Goal: Task Accomplishment & Management: Manage account settings

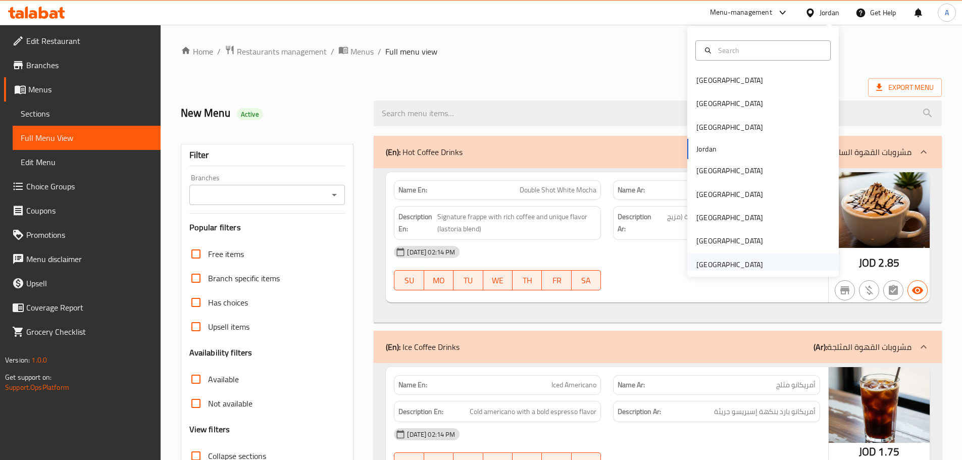
click at [726, 266] on div "[GEOGRAPHIC_DATA]" at bounding box center [729, 264] width 67 height 11
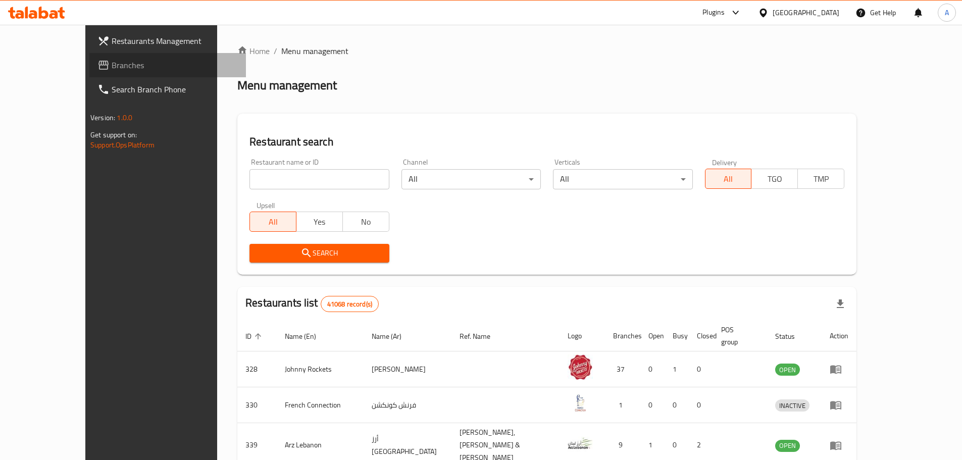
click at [112, 68] on span "Branches" at bounding box center [175, 65] width 126 height 12
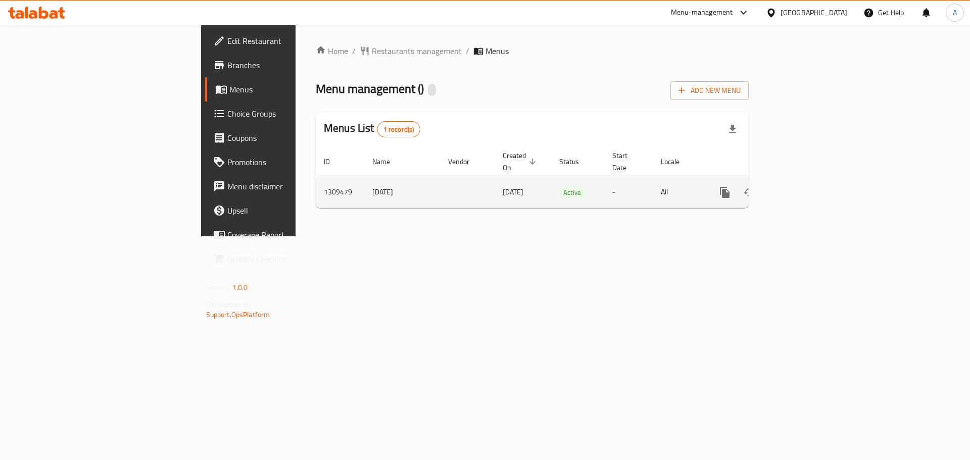
click at [803, 186] on icon "enhanced table" at bounding box center [797, 192] width 12 height 12
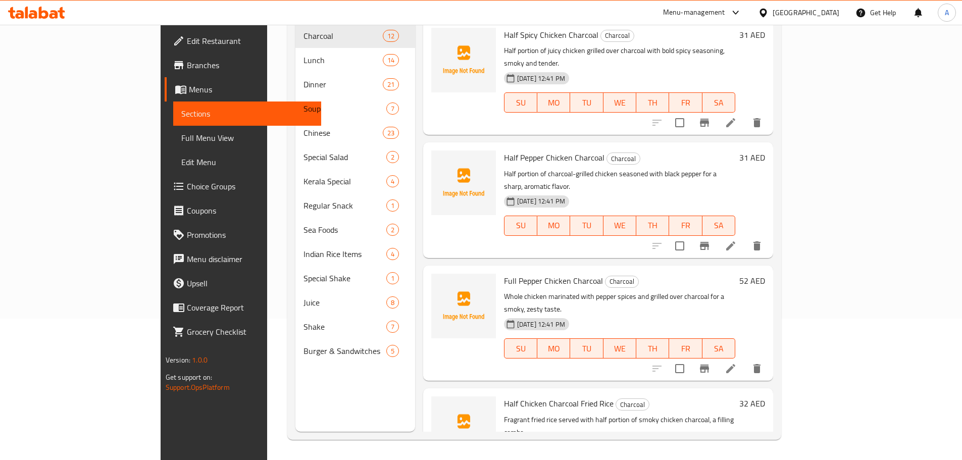
scroll to position [91, 0]
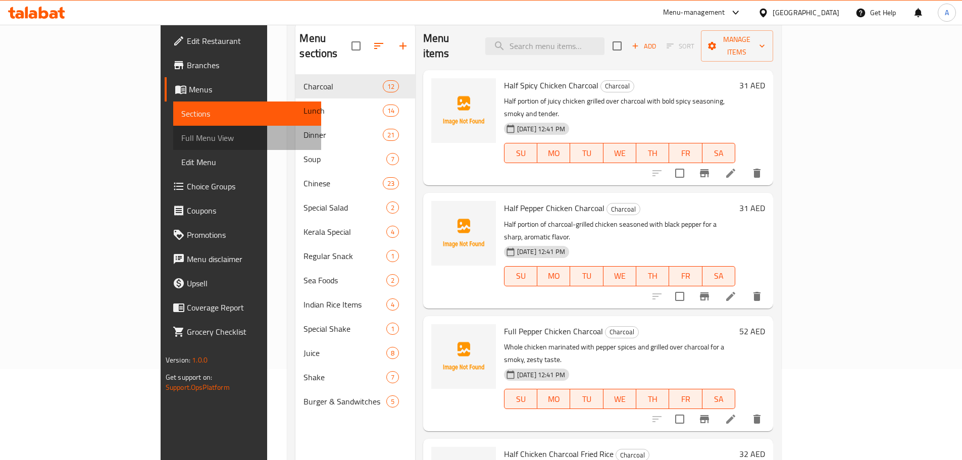
click at [181, 133] on span "Full Menu View" at bounding box center [247, 138] width 132 height 12
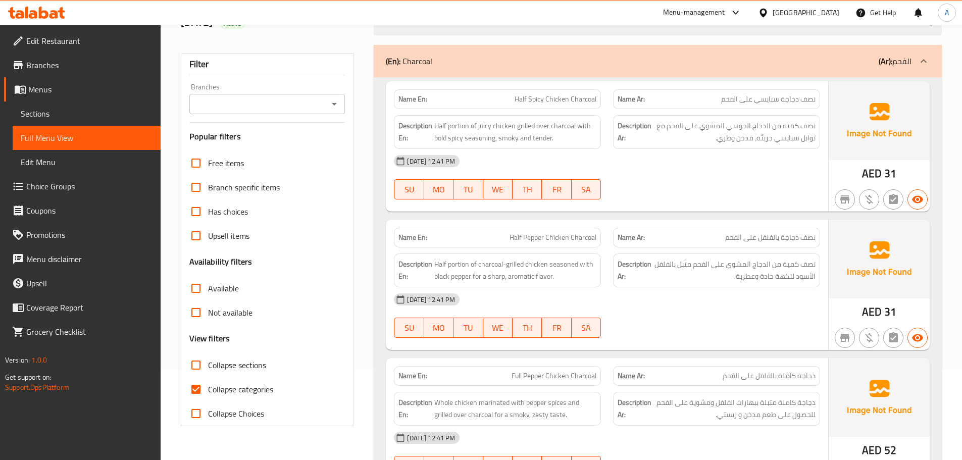
click at [200, 395] on input "Collapse categories" at bounding box center [196, 389] width 24 height 24
checkbox input "false"
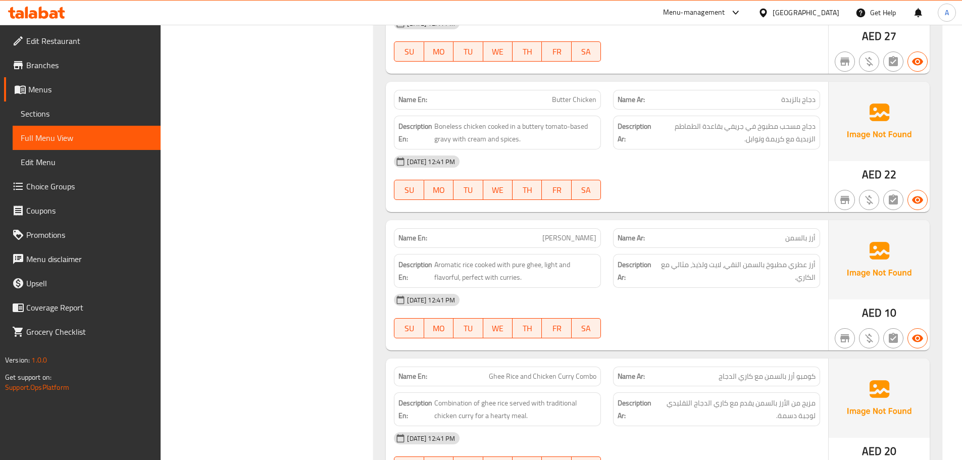
scroll to position [2373, 0]
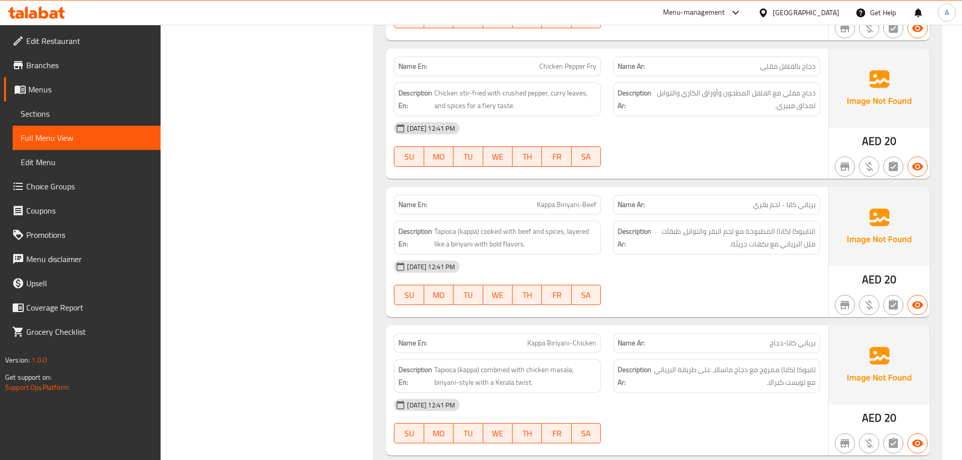
scroll to position [4797, 0]
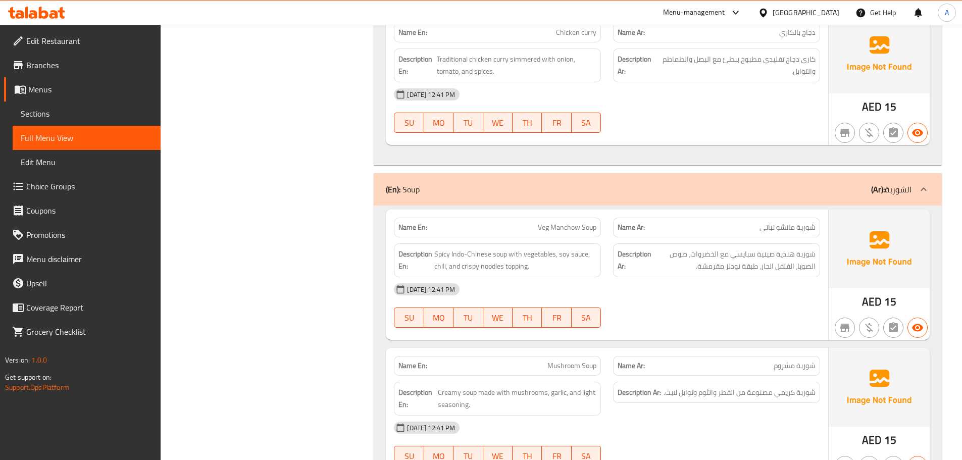
scroll to position [6666, 0]
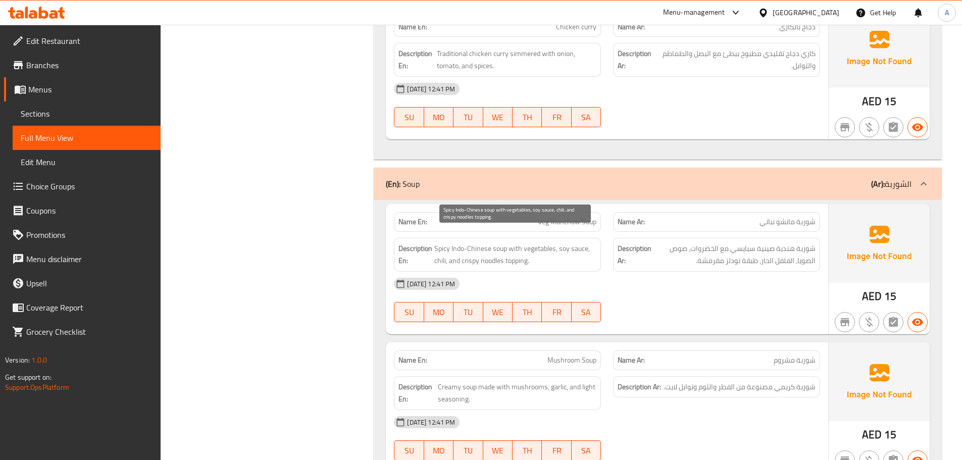
click at [512, 248] on span "Spicy Indo-Chinese soup with vegetables, soy sauce, chili, and crispy noodles t…" at bounding box center [515, 254] width 162 height 25
copy span "topping"
click at [467, 244] on span "Spicy Indo-Chinese soup with vegetables, soy sauce, chili, and crispy noodles t…" at bounding box center [515, 254] width 162 height 25
drag, startPoint x: 462, startPoint y: 250, endPoint x: 533, endPoint y: 247, distance: 71.3
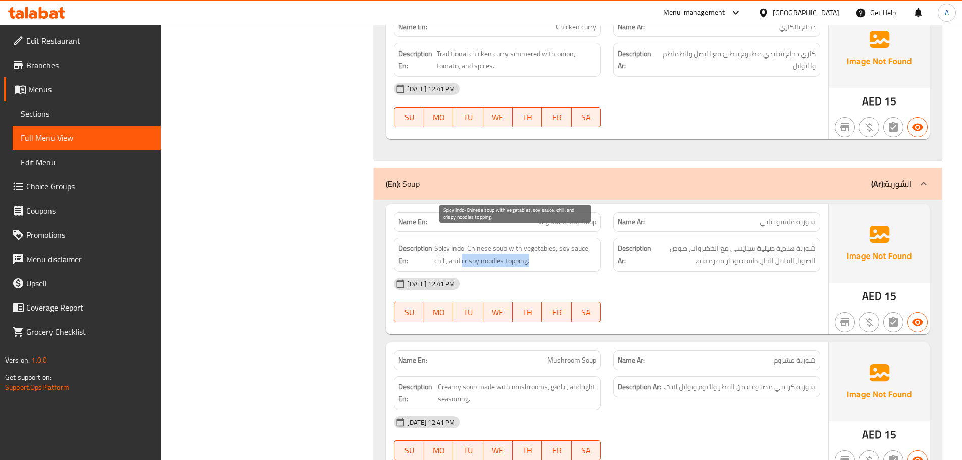
click at [533, 247] on span "Spicy Indo-Chinese soup with vegetables, soy sauce, chili, and crispy noodles t…" at bounding box center [515, 254] width 162 height 25
copy span "crispy noodles topping."
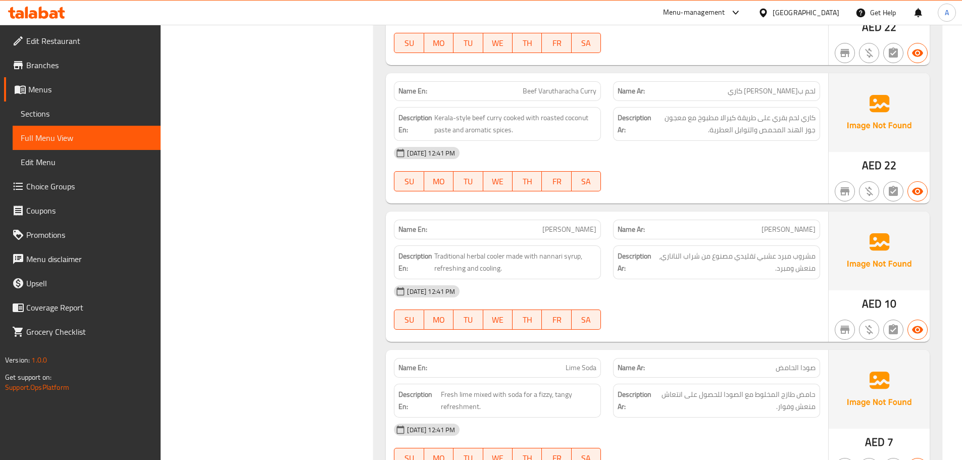
scroll to position [11564, 0]
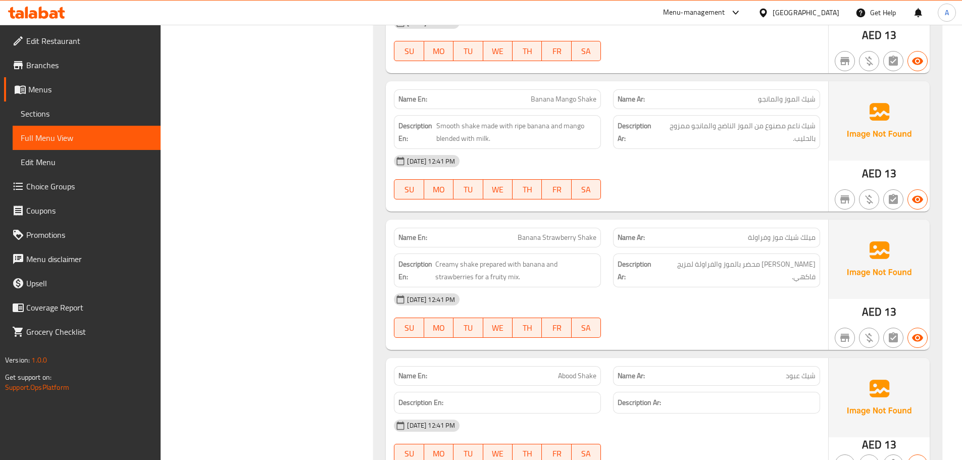
scroll to position [14544, 0]
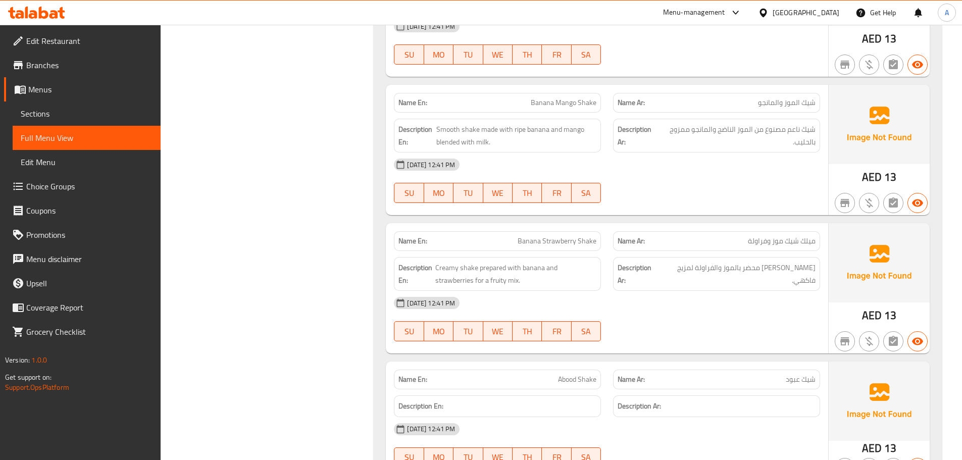
click at [797, 262] on span "شيك كريمي محضر بالموز والفراولة لمزيج فاكهي." at bounding box center [738, 274] width 155 height 25
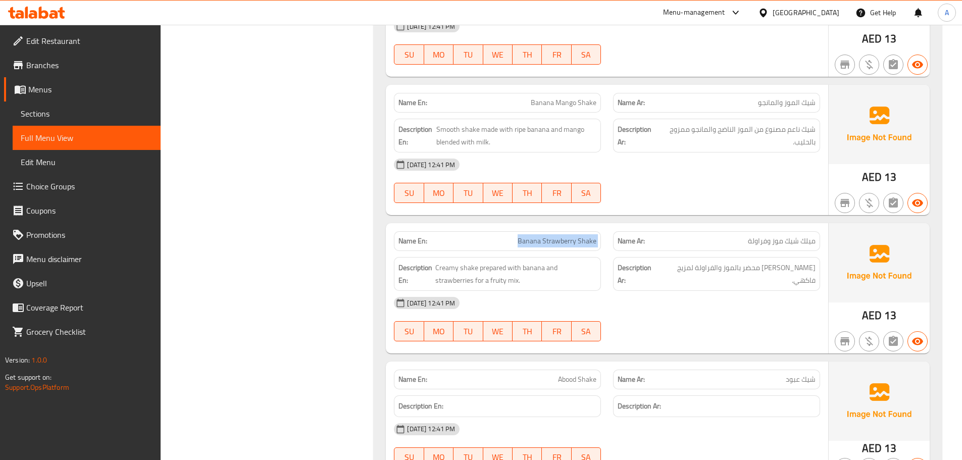
copy span "Banana Strawberry Shake"
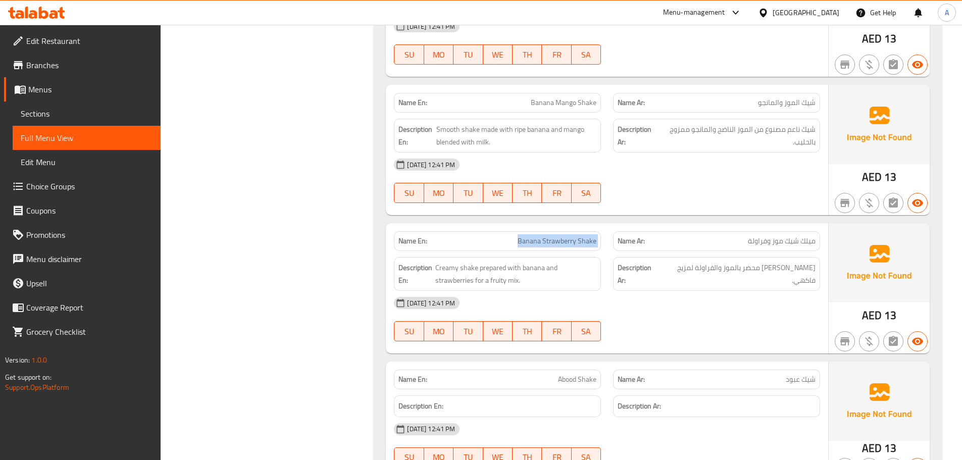
copy span "Banana Strawberry Shake"
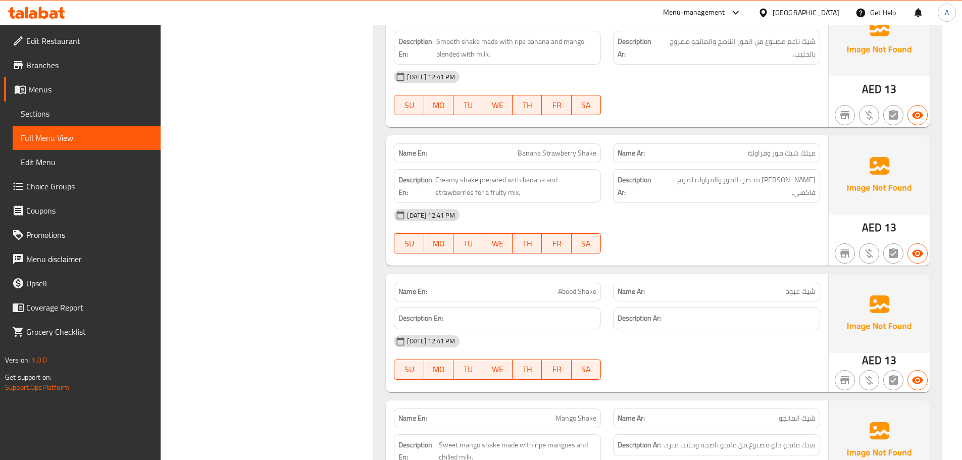
scroll to position [14645, 0]
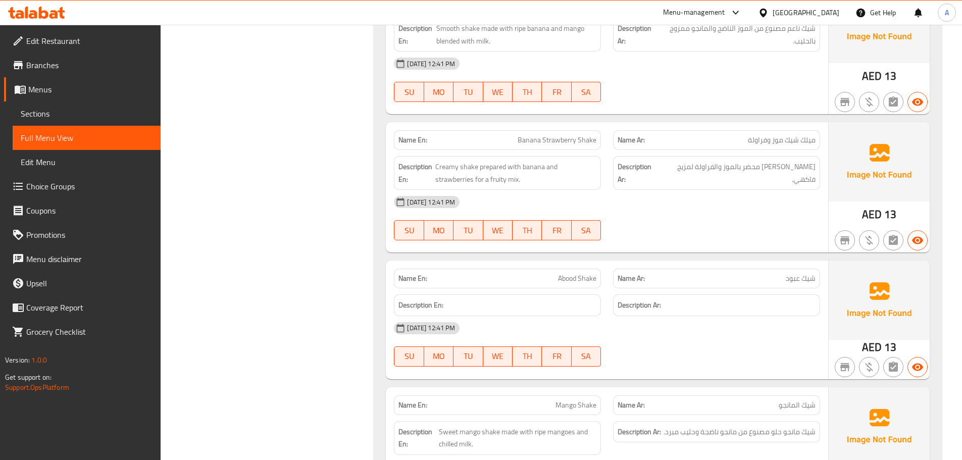
copy span "Abood Shake"
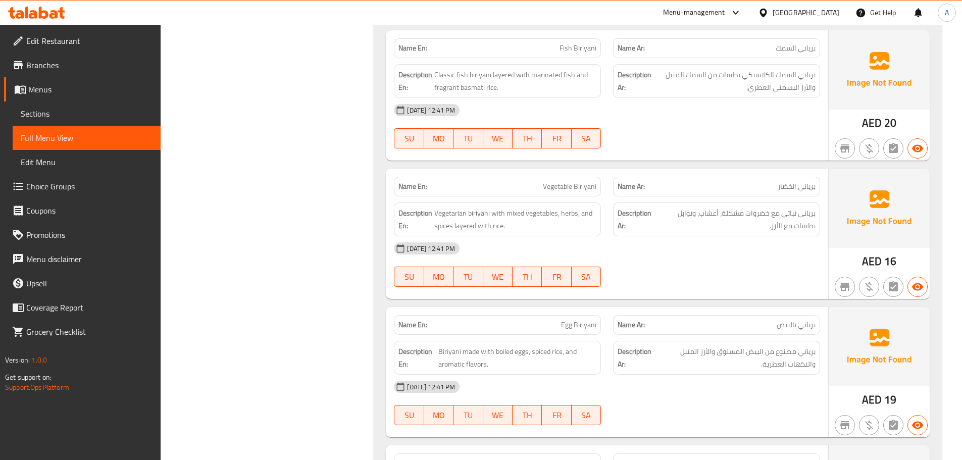
scroll to position [0, 0]
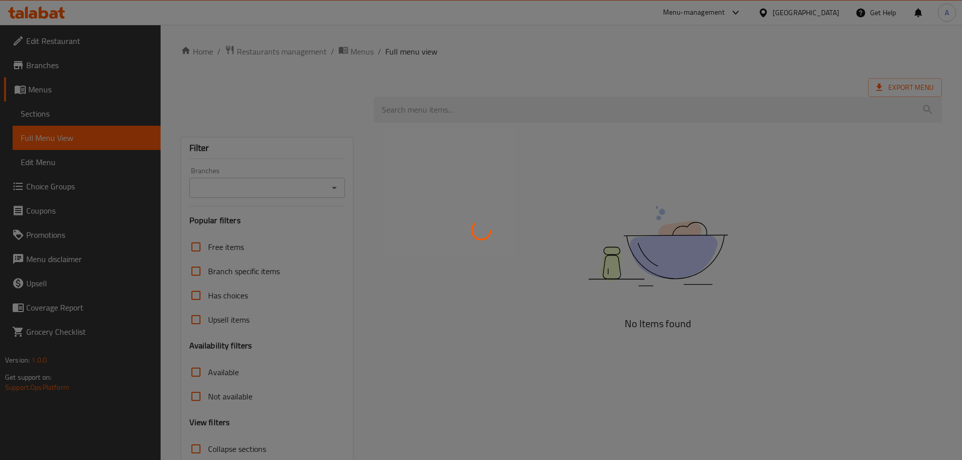
click at [15, 109] on div at bounding box center [481, 230] width 962 height 460
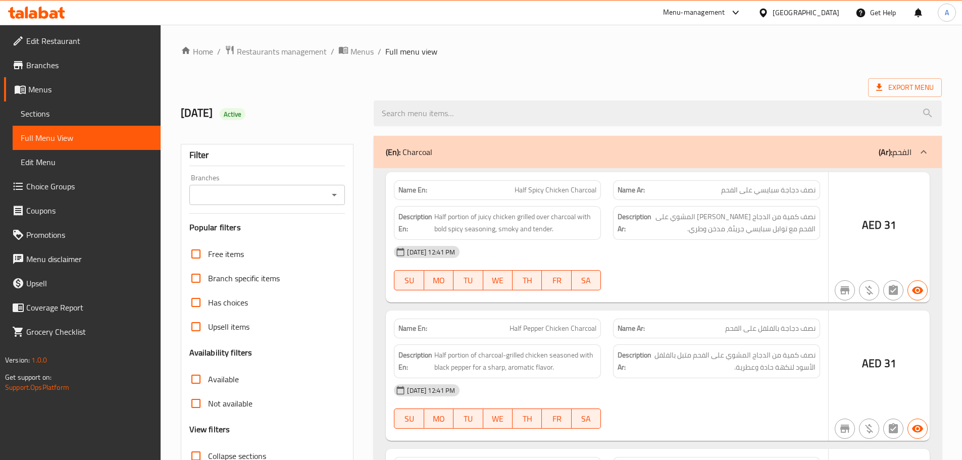
click at [51, 111] on div at bounding box center [481, 230] width 962 height 460
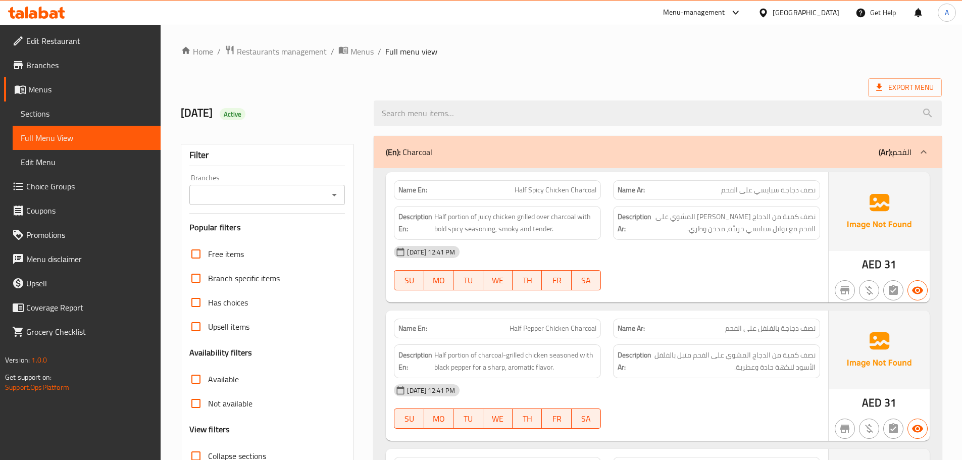
click at [51, 111] on span "Sections" at bounding box center [87, 114] width 132 height 12
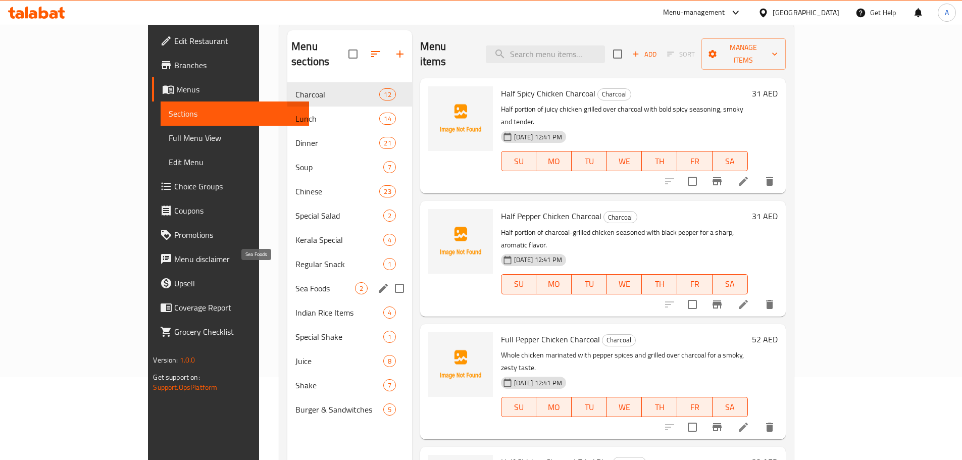
scroll to position [101, 0]
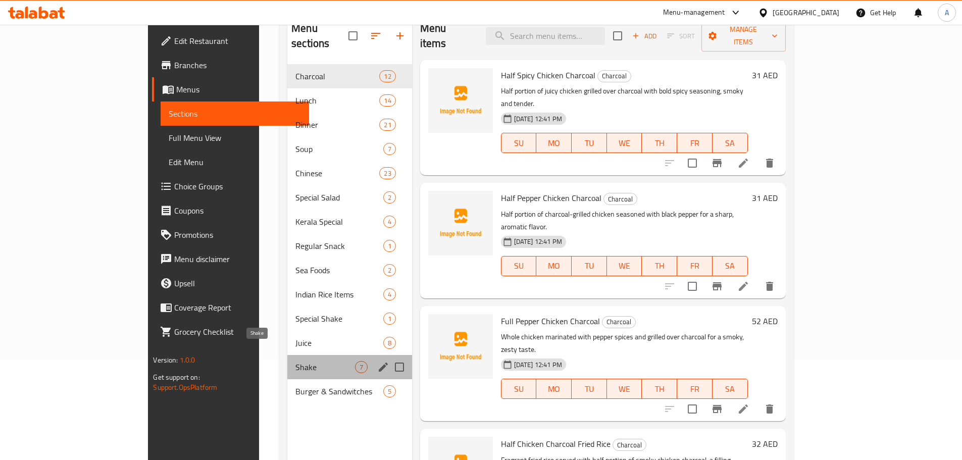
click at [295, 361] on span "Shake" at bounding box center [324, 367] width 59 height 12
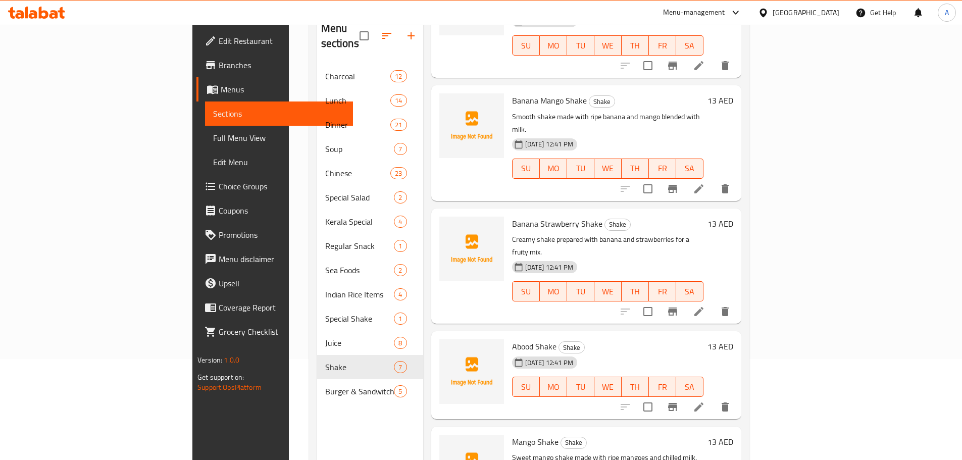
scroll to position [101, 0]
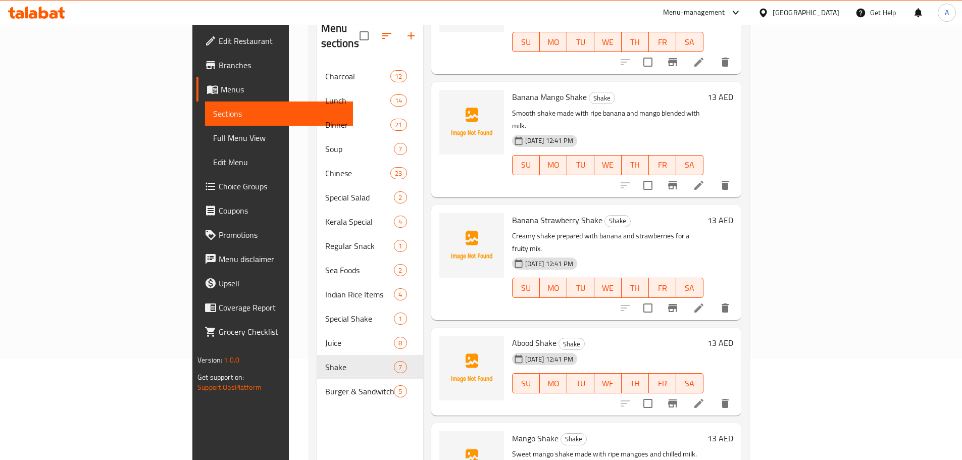
click at [703, 303] on icon at bounding box center [698, 307] width 9 height 9
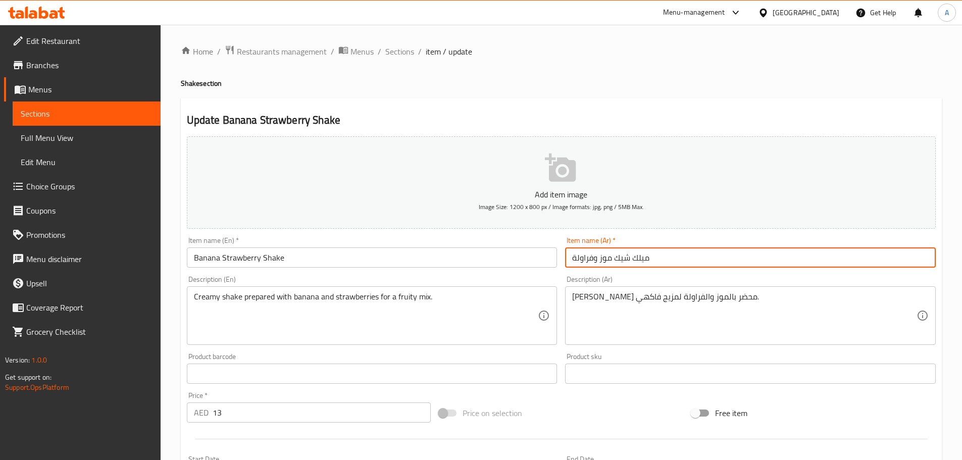
click at [639, 256] on input "ميلك شيك موز وفراولة" at bounding box center [750, 257] width 371 height 20
type input "شيك موز وفراولة"
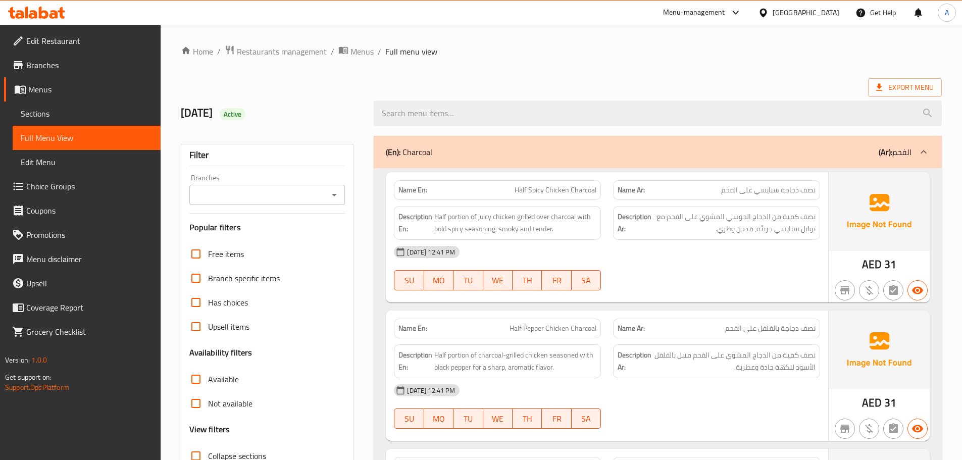
drag, startPoint x: 69, startPoint y: 114, endPoint x: 98, endPoint y: 130, distance: 33.9
click at [69, 114] on span "Sections" at bounding box center [87, 114] width 132 height 12
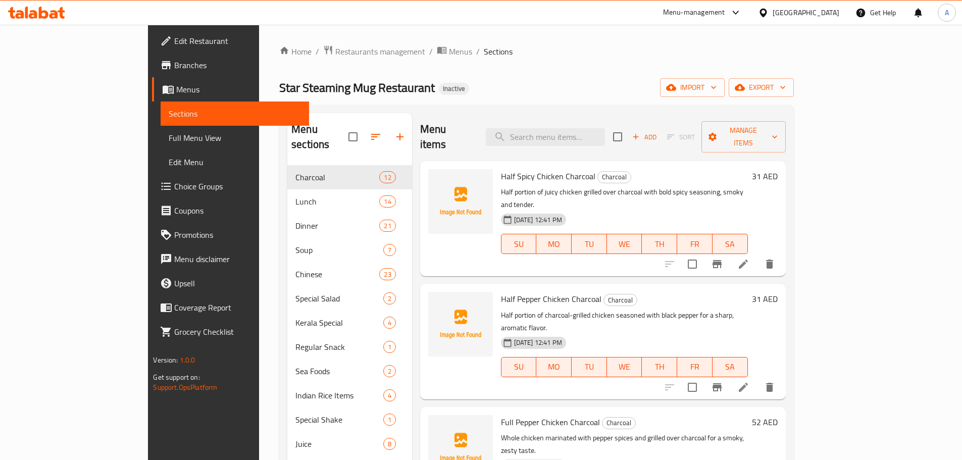
scroll to position [50, 0]
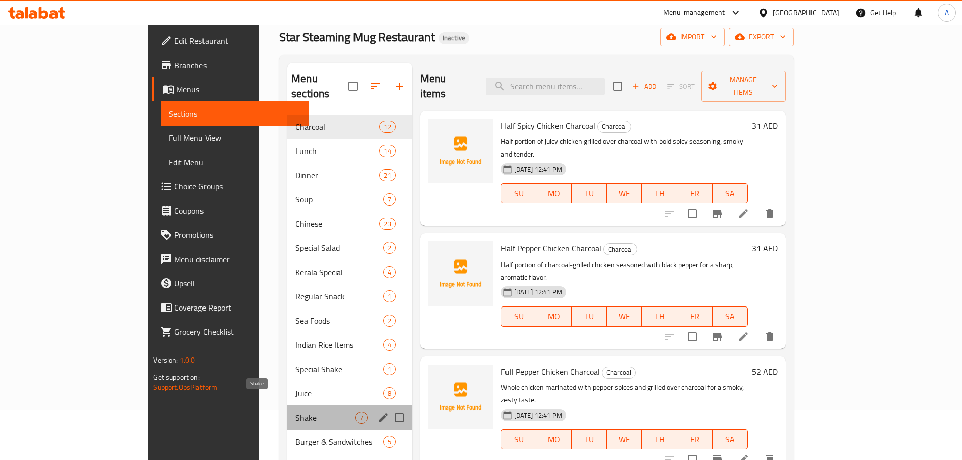
click at [295, 412] on span "Shake" at bounding box center [324, 418] width 59 height 12
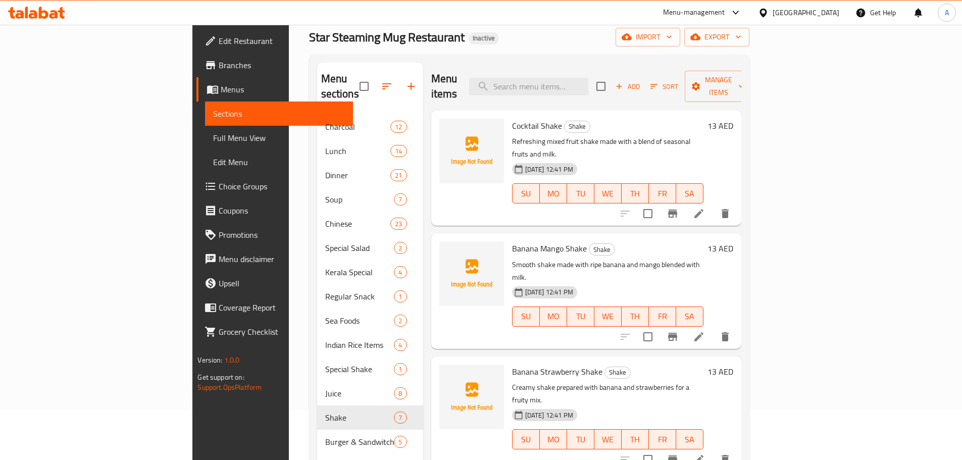
click at [707, 282] on div "03-09-2025 12:41 PM SU MO TU WE TH FR SA" at bounding box center [607, 309] width 199 height 55
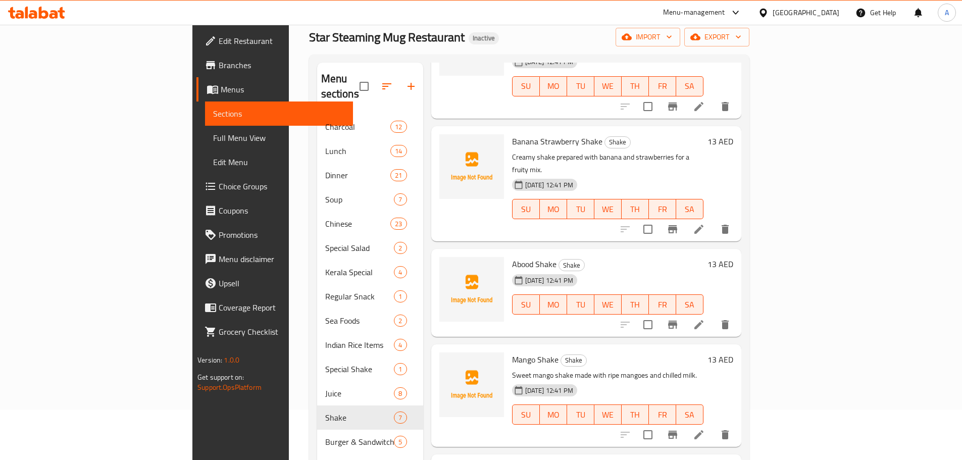
scroll to position [252, 0]
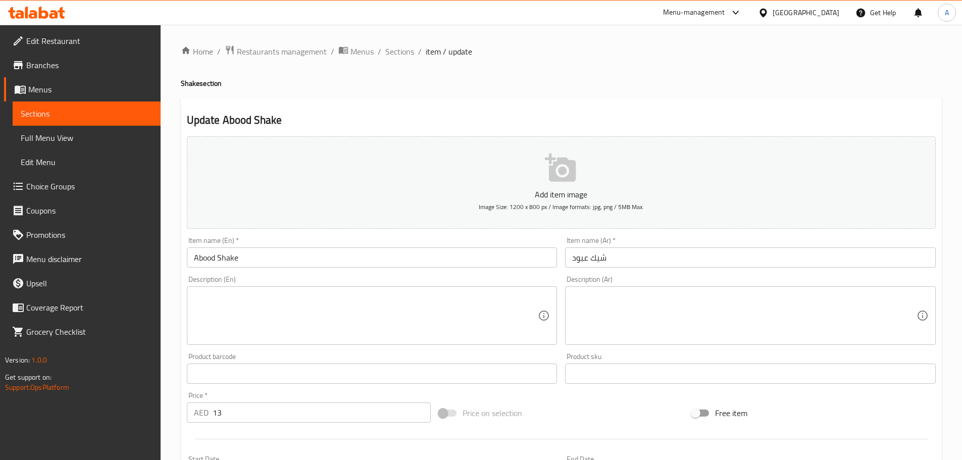
click at [319, 310] on textarea at bounding box center [366, 316] width 344 height 48
paste textarea "Rich Middle Eastern–style shake with mango, nuts, milk, and a touch of cream."
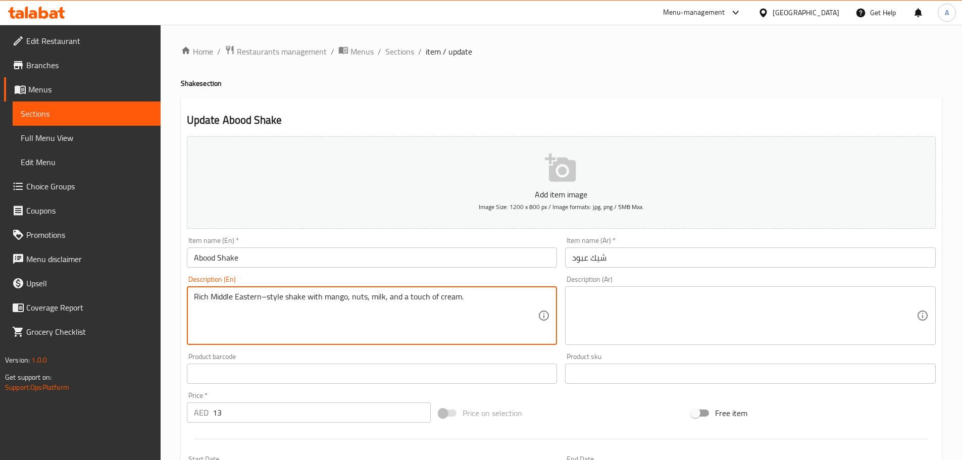
type textarea "Rich Middle Eastern–style shake with mango, nuts, milk, and a touch of cream."
click at [642, 311] on textarea at bounding box center [744, 316] width 344 height 48
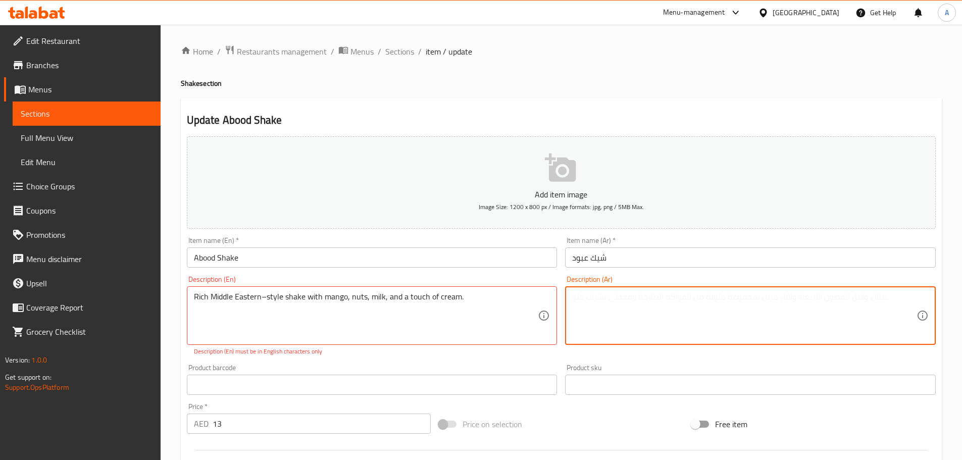
paste textarea "ميلك شيك غني على الطريقة الشرق أوسطية مع المانجو والمكسرات والحليب ولمسة من الك…"
click at [877, 296] on textarea "ميلك شيك غني على الطريقة الشرق أوسطية مع المانجو والمكسرات والحليب ولمسة من الك…" at bounding box center [744, 316] width 344 height 48
click at [878, 297] on textarea "ميلك شيك غني على الطريقة الشرق أوسطية مع المانجو والمكسرات والحليب ولمسة من الك…" at bounding box center [744, 316] width 344 height 48
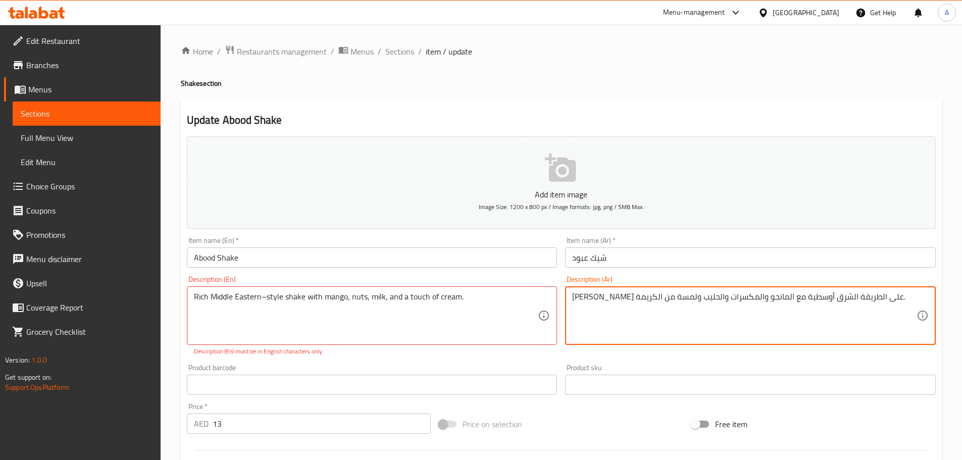
type textarea "[PERSON_NAME] على الطريقة الشرق أوسطية مع المانجو والمكسرات والحليب ولمسة من ال…"
click at [491, 251] on input "Abood Shake" at bounding box center [372, 257] width 371 height 20
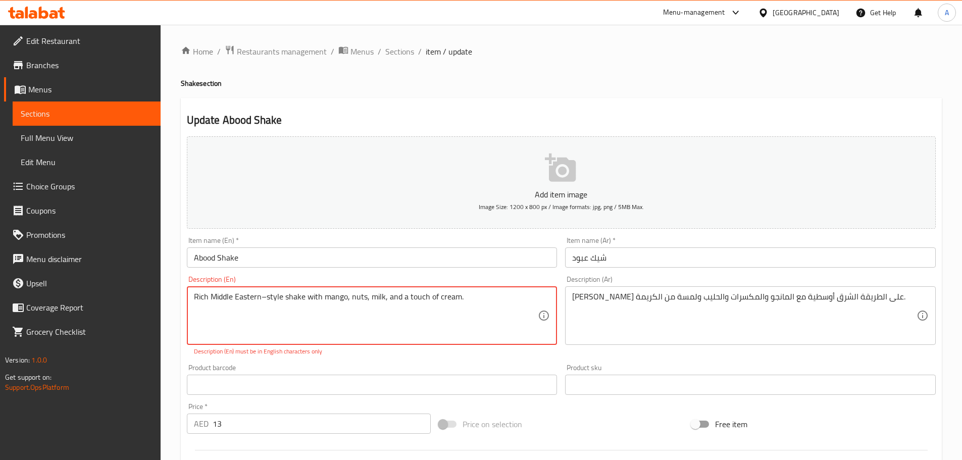
click at [312, 258] on input "Abood Shake" at bounding box center [372, 257] width 371 height 20
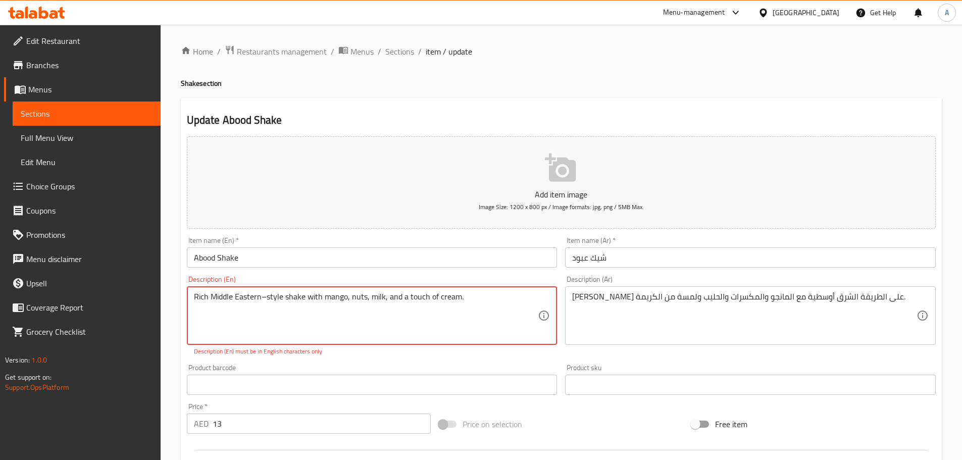
click at [316, 311] on textarea "Rich Middle Eastern–style shake with mango, nuts, milk, and a touch of cream." at bounding box center [366, 316] width 344 height 48
paste textarea "-style milkshake with mango, nuts, milk and a touch of cream."
type textarea "Rich Middle Eastern-style milkshake with mango, nuts, milk and a touch of cream."
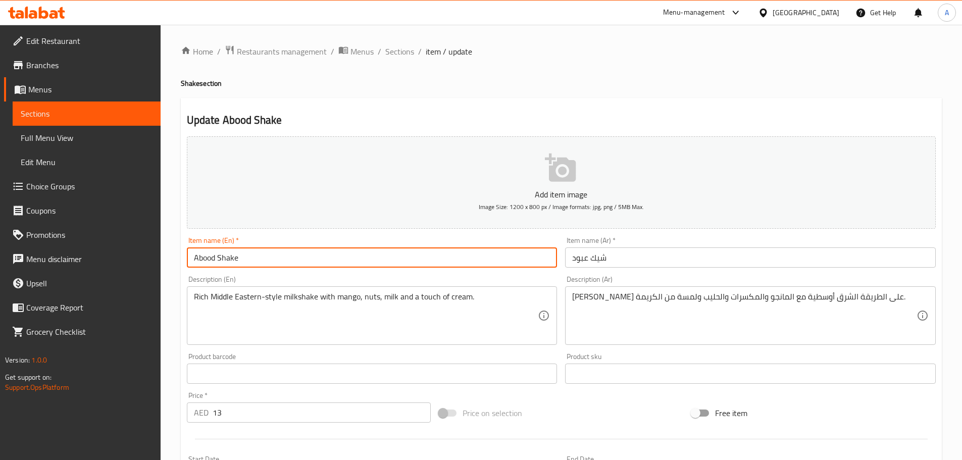
click at [285, 255] on input "Abood Shake" at bounding box center [372, 257] width 371 height 20
click at [395, 254] on input "Abood Shake" at bounding box center [372, 257] width 371 height 20
click at [277, 254] on input "Abood Shake" at bounding box center [372, 257] width 371 height 20
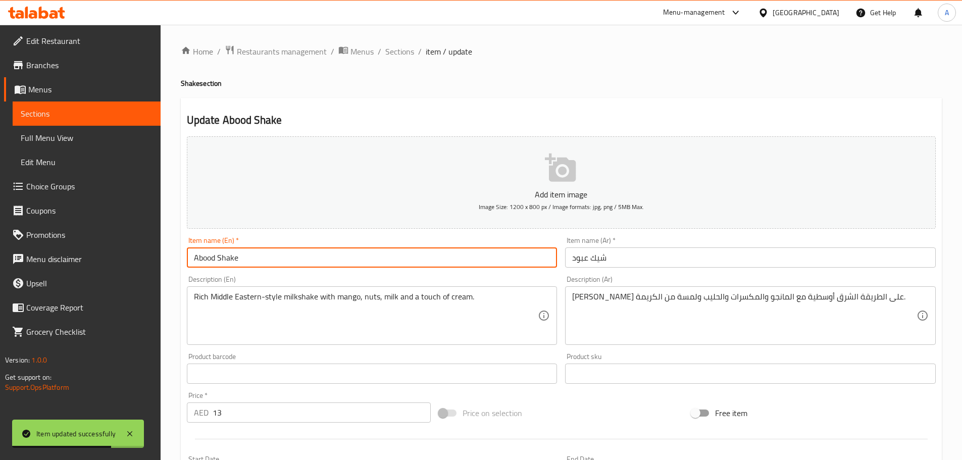
click at [277, 254] on input "Abood Shake" at bounding box center [372, 257] width 371 height 20
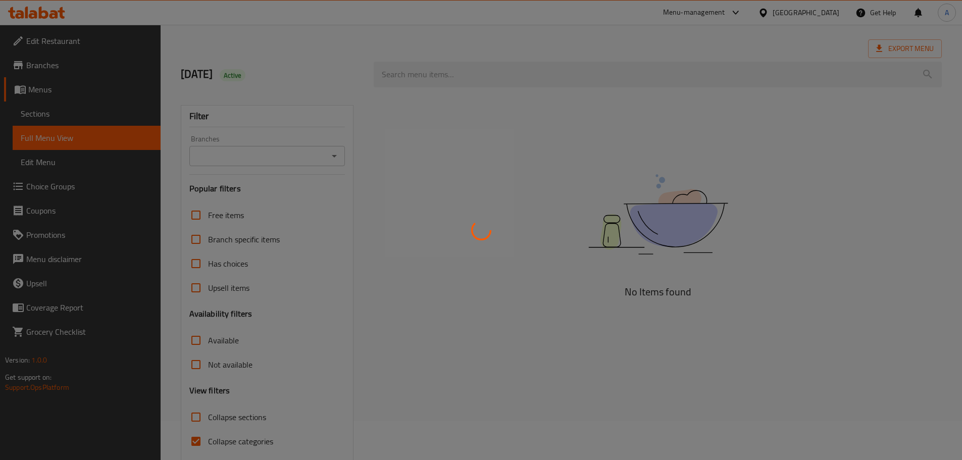
scroll to position [77, 0]
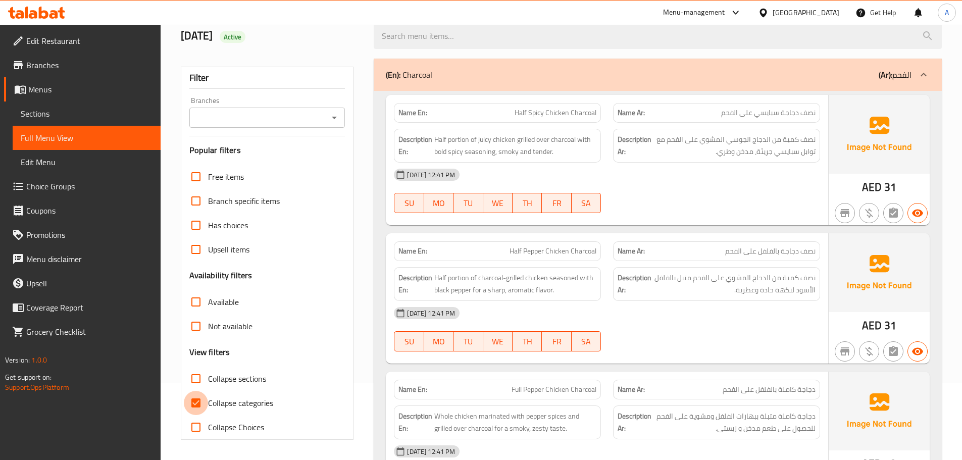
click at [196, 403] on input "Collapse categories" at bounding box center [196, 403] width 24 height 24
checkbox input "false"
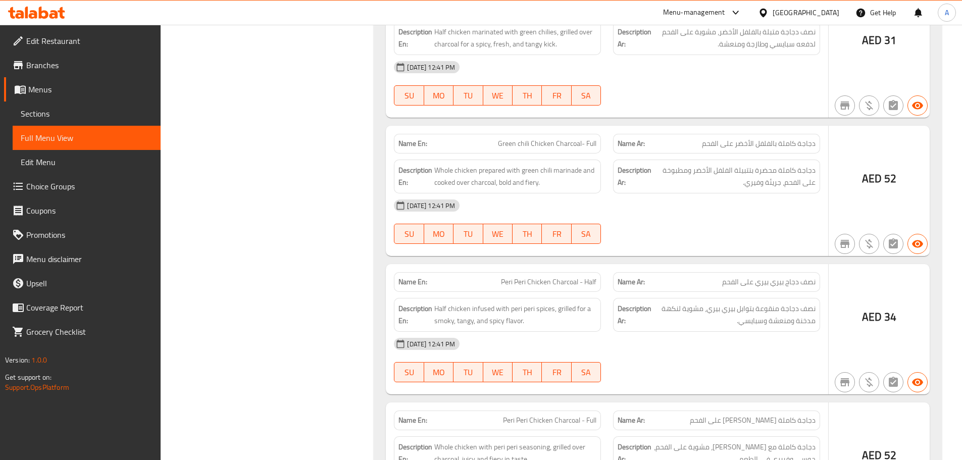
scroll to position [0, 0]
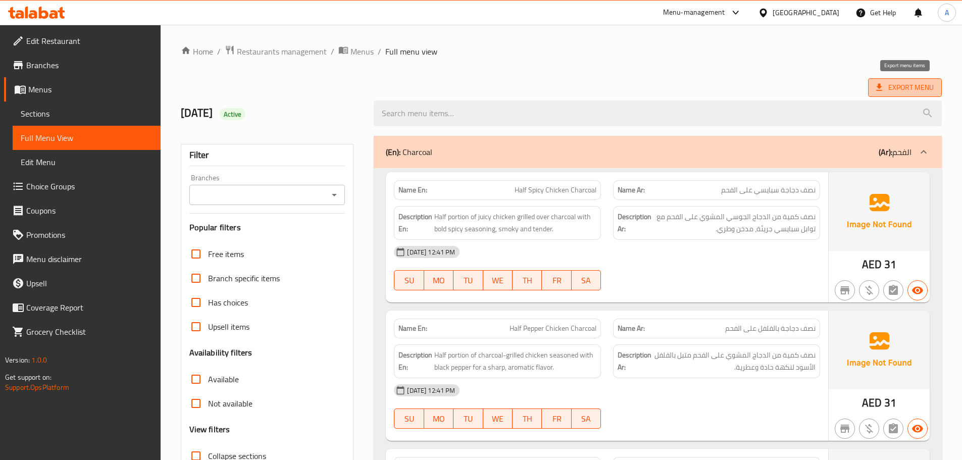
click at [905, 85] on span "Export Menu" at bounding box center [905, 87] width 58 height 13
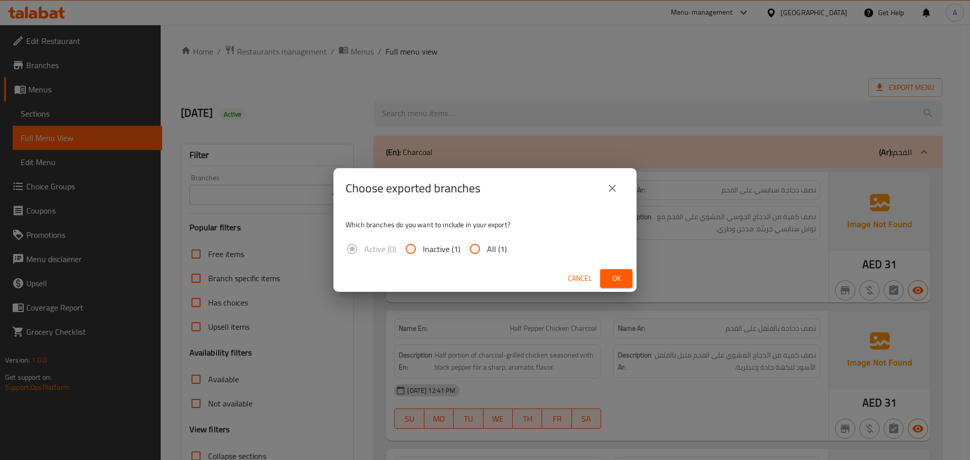
click at [483, 249] on input "All (1)" at bounding box center [475, 249] width 24 height 24
radio input "true"
click at [624, 275] on button "Ok" at bounding box center [616, 278] width 32 height 19
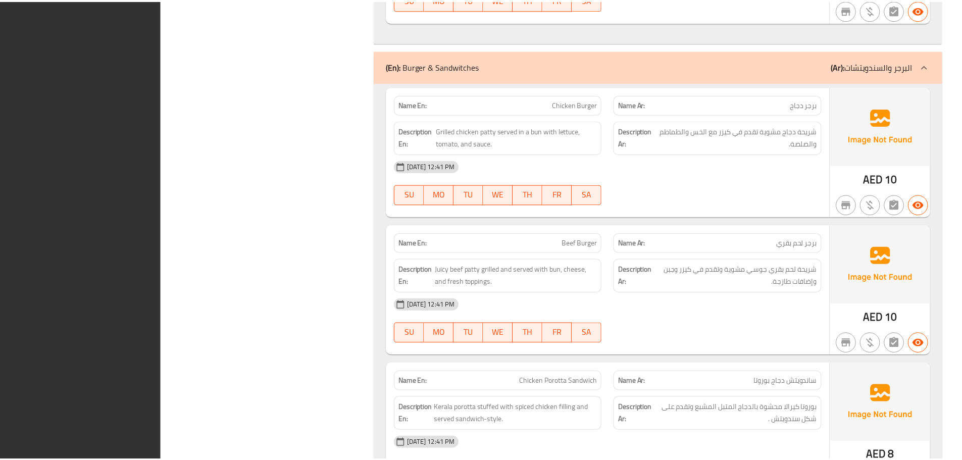
scroll to position [15755, 0]
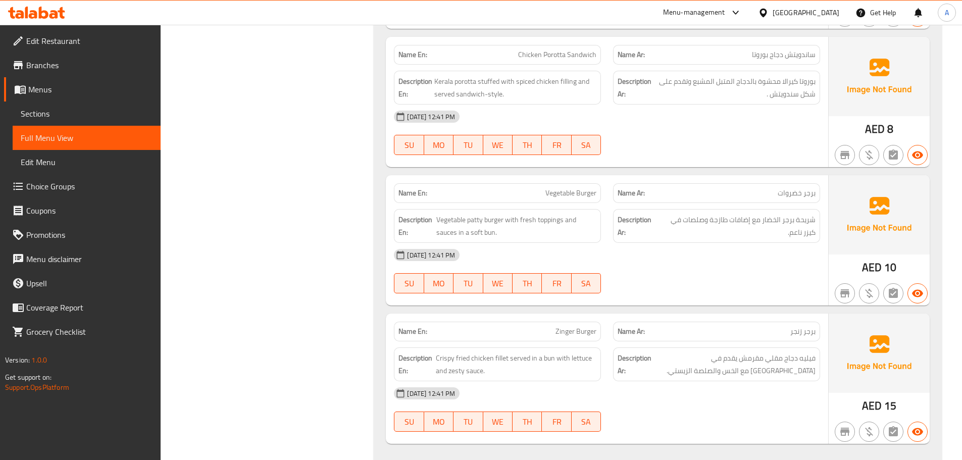
click at [108, 30] on link "Edit Restaurant" at bounding box center [82, 41] width 157 height 24
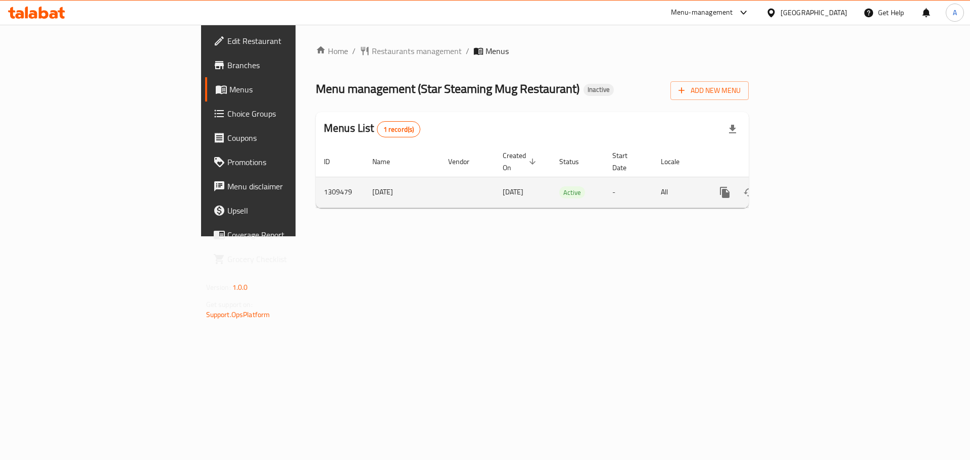
click at [803, 186] on icon "enhanced table" at bounding box center [797, 192] width 12 height 12
